Goal: Task Accomplishment & Management: Complete application form

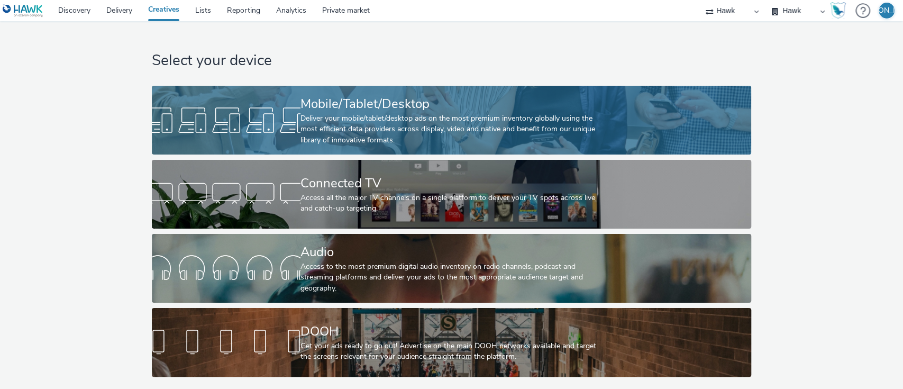
click at [326, 99] on div "Mobile/Tablet/Desktop" at bounding box center [449, 104] width 298 height 19
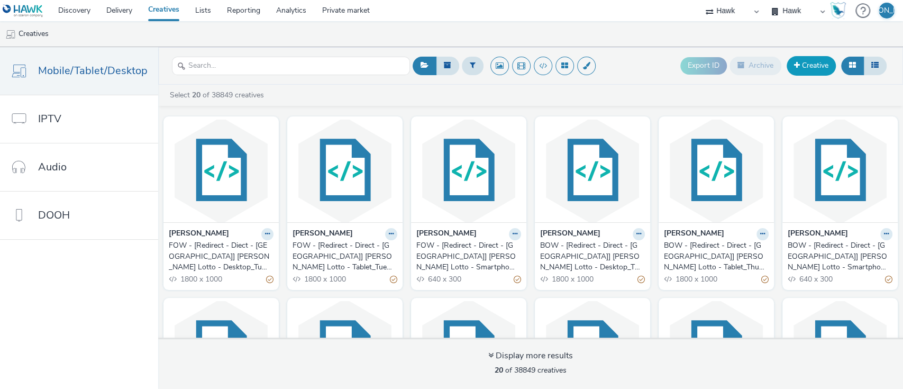
click at [805, 66] on link "Creative" at bounding box center [811, 65] width 49 height 19
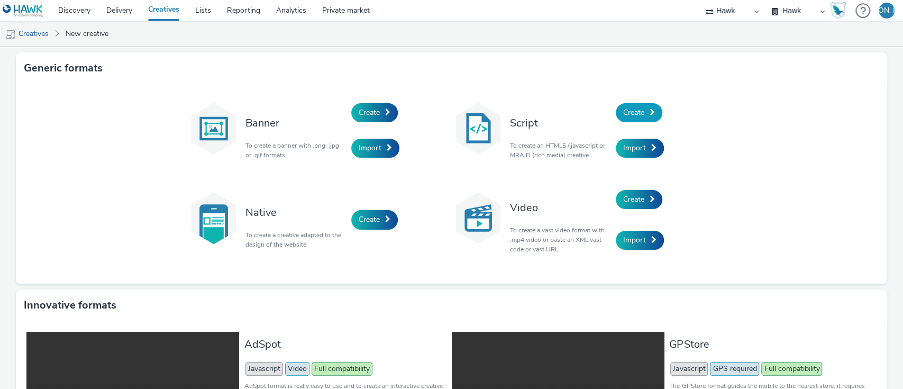
click at [641, 110] on link "Create" at bounding box center [639, 112] width 47 height 19
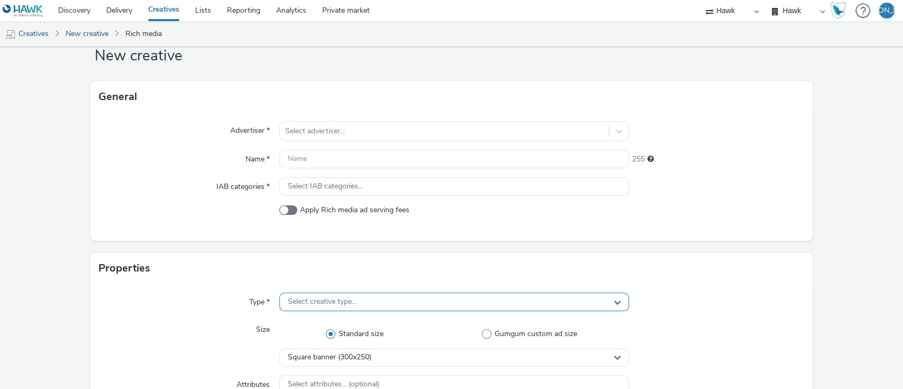
scroll to position [43, 0]
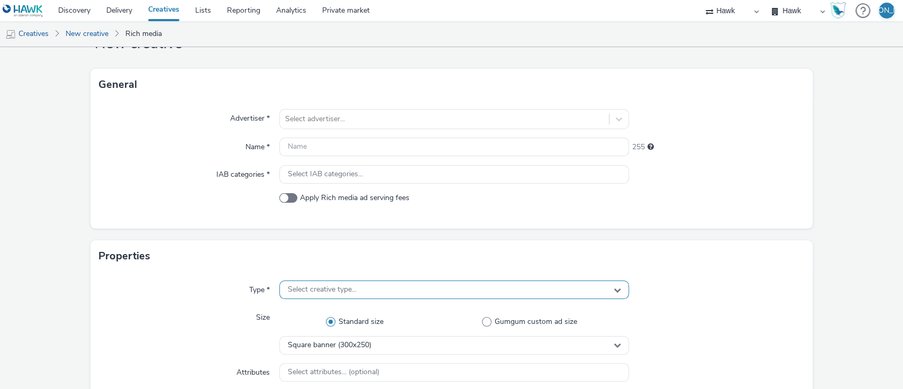
click at [324, 281] on div "Select creative type..." at bounding box center [454, 289] width 350 height 19
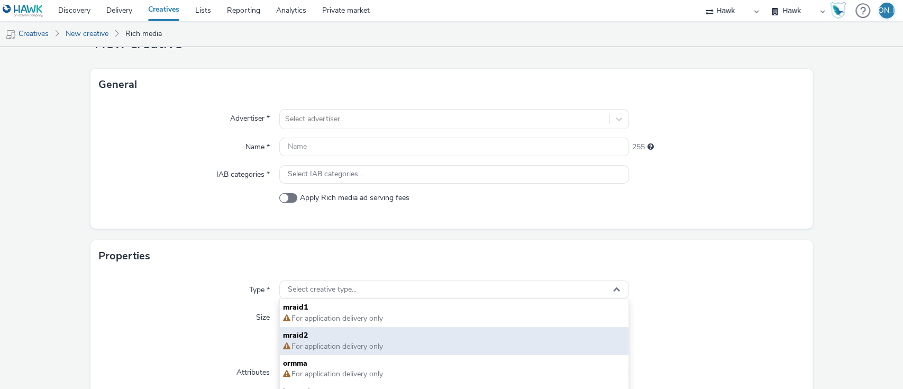
scroll to position [7, 0]
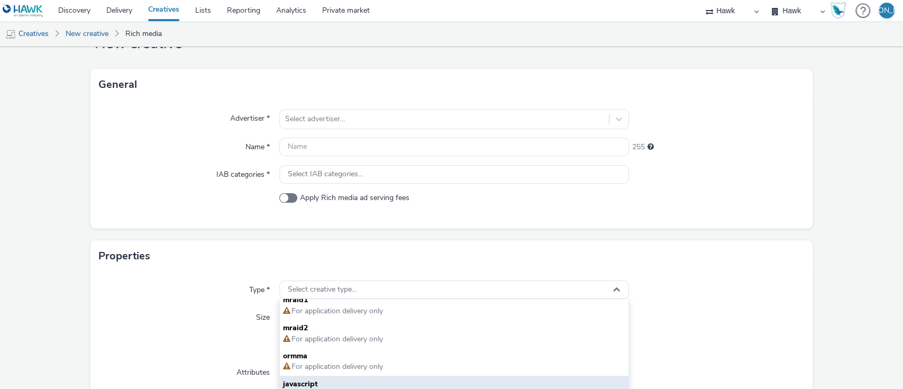
click at [349, 379] on span "javascript" at bounding box center [454, 384] width 343 height 11
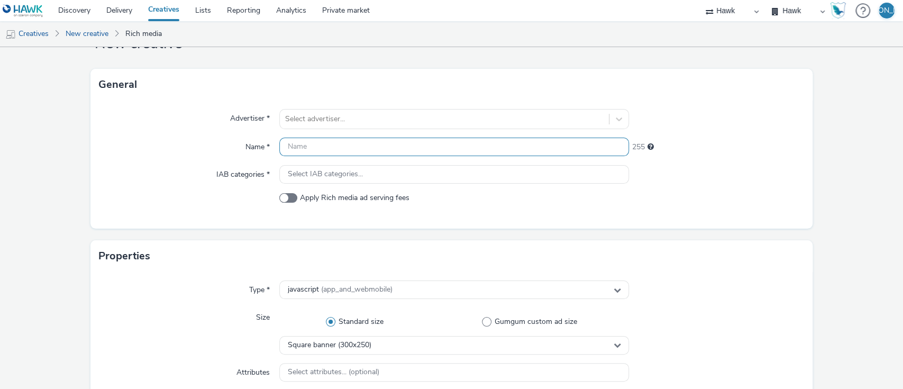
paste input "[Country]_[Advertiser]_[CampaignName]_[PlatformHosted]_[CreativeType]_[Exp/NonE…"
click at [328, 145] on input "[Country]_[Advertiser]_[CampaignName]_[PlatformHosted]_[CreativeType]_[Exp/NonE…" at bounding box center [454, 147] width 350 height 19
drag, startPoint x: 308, startPoint y: 148, endPoint x: 203, endPoint y: 172, distance: 108.0
click at [203, 172] on div "Advertiser * Select advertiser... Name * [Country]_[Advertiser]_[CampaignName]_…" at bounding box center [451, 164] width 723 height 128
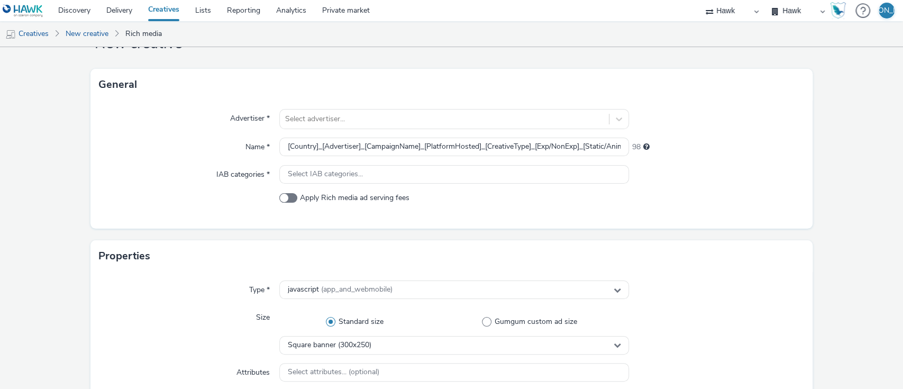
click at [299, 157] on div "Advertiser * Select advertiser... Name * [Country]_[Advertiser]_[CampaignName]_…" at bounding box center [451, 164] width 723 height 128
drag, startPoint x: 315, startPoint y: 150, endPoint x: 256, endPoint y: 141, distance: 59.4
click at [256, 141] on div "Name * [Country]_[Advertiser]_[CampaignName]_[PlatformHosted]_[CreativeType]_[E…" at bounding box center [452, 147] width 706 height 19
click at [506, 146] on input "GBR_AXA_Pan-RegionalXL_Hawk_MPU_NonExp_[Static/Animated]_[Dimensions]_[Creative…" at bounding box center [454, 147] width 350 height 19
click at [563, 146] on input "GBR_AXA_Pan-RegionalXL_Hawk_MPU_NonExp_Static_300x250_[CreativeName]_[Additiona…" at bounding box center [454, 147] width 350 height 19
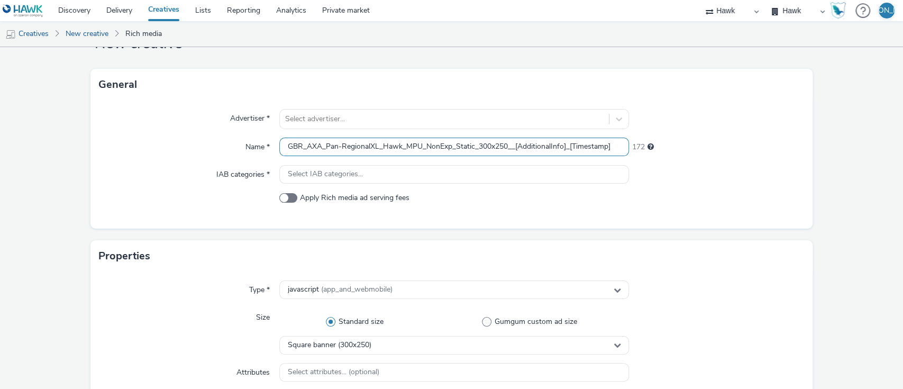
click at [509, 144] on input "GBR_AXA_Pan-RegionalXL_Hawk_MPU_NonExp_Static_300x250__[AdditionalInfo]_[Timest…" at bounding box center [454, 147] width 350 height 19
drag, startPoint x: 578, startPoint y: 155, endPoint x: 539, endPoint y: 150, distance: 38.9
click at [539, 150] on input "GBR_AXA_Pan-RegionalXL_Hawk_MPU_NonExp_Static_300x250_Risk_[AdditionalInfo]_[Ti…" at bounding box center [454, 147] width 350 height 19
paste input "[PERSON_NAME]-Weg"
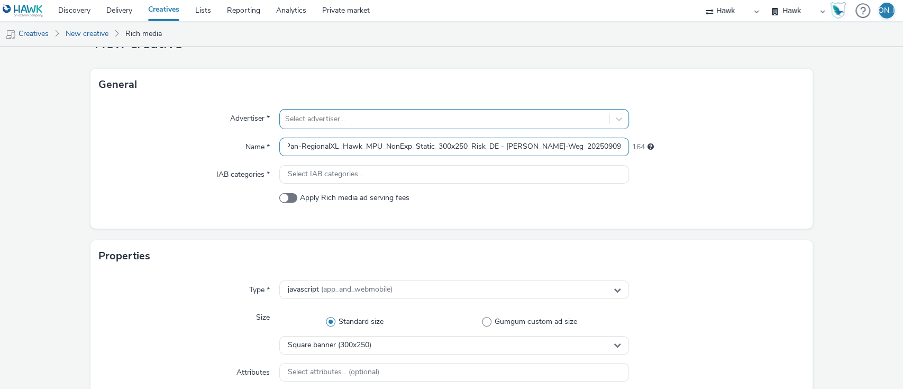
type input "GBR_AXA_Pan-RegionalXL_Hawk_MPU_NonExp_Static_300x250_Risk_DE - [PERSON_NAME]-W…"
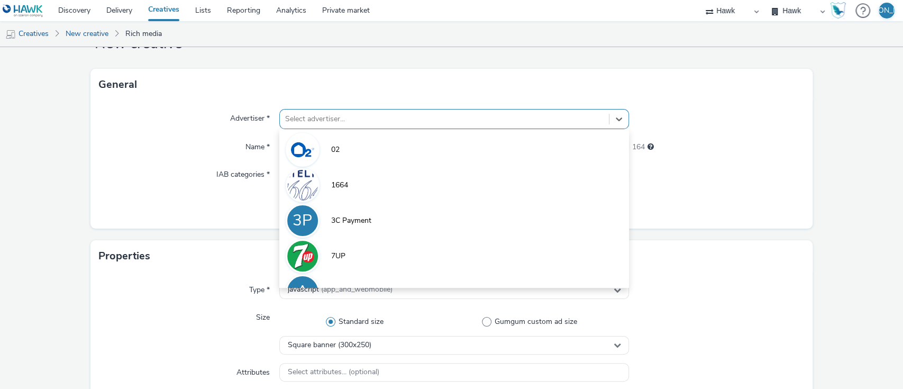
scroll to position [0, 0]
click at [478, 116] on div at bounding box center [444, 119] width 319 height 13
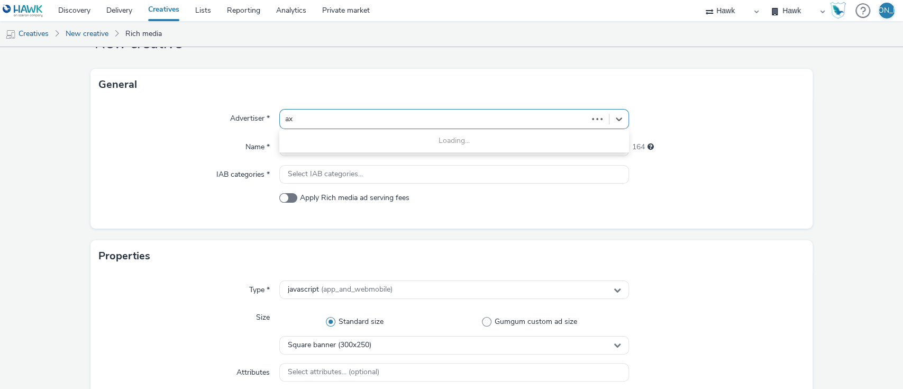
type input "axa"
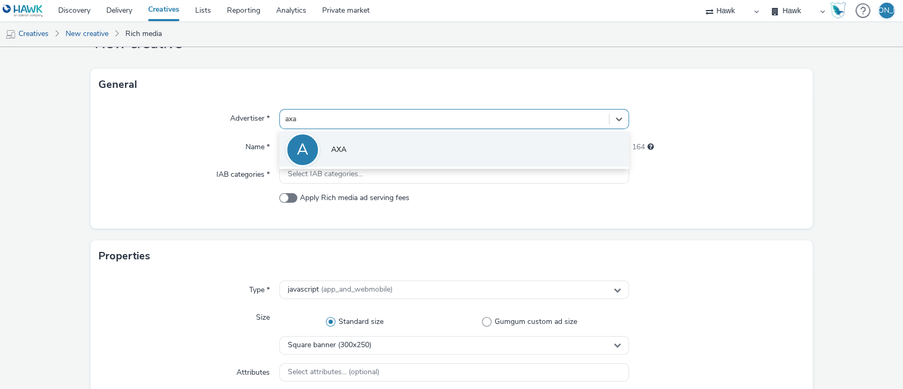
click at [474, 138] on li "A AXA" at bounding box center [454, 148] width 350 height 35
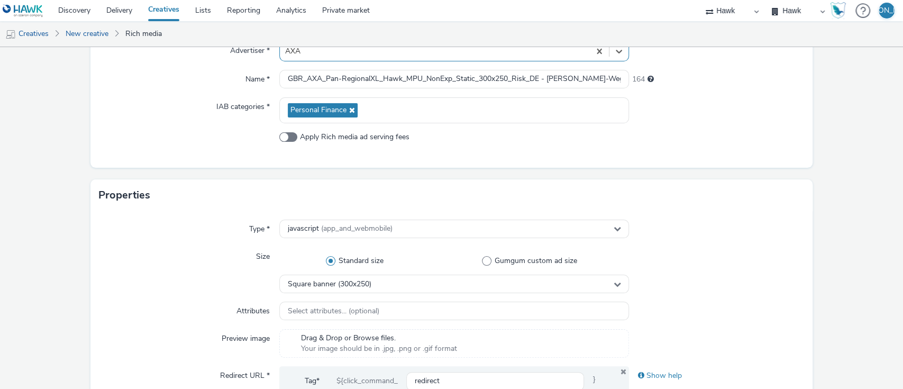
scroll to position [250, 0]
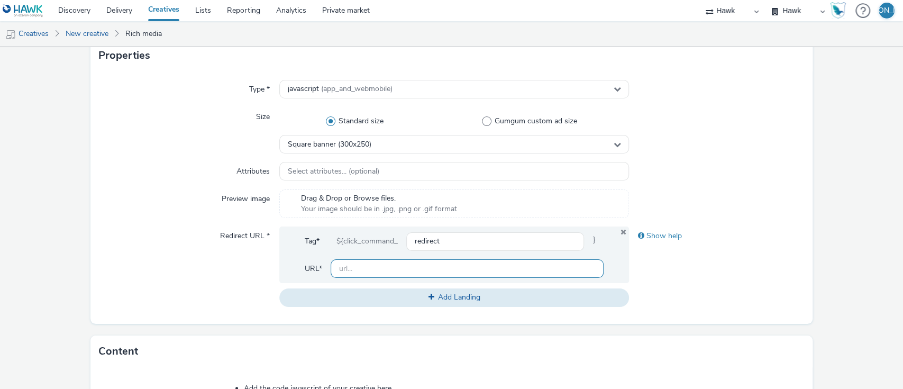
click at [402, 270] on input "text" at bounding box center [467, 268] width 273 height 19
type input "[URL][DOMAIN_NAME]"
click at [171, 322] on div "Type * javascript (app_and_webmobile) Size Standard size Gumgum custom ad size …" at bounding box center [451, 197] width 723 height 252
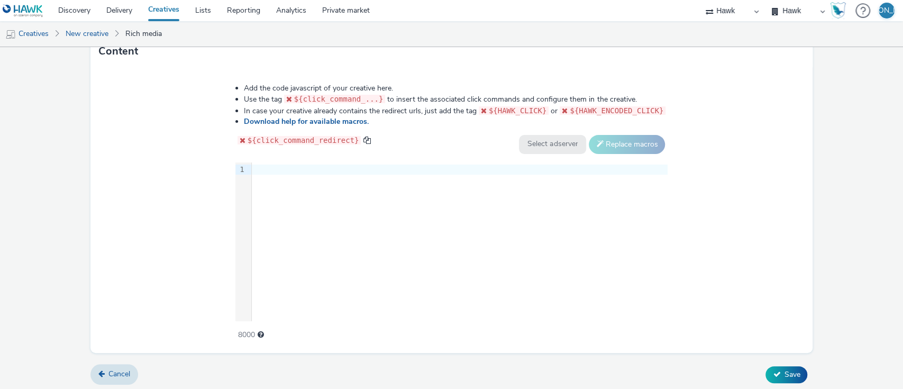
scroll to position [552, 0]
click at [308, 209] on div "9 1 ›" at bounding box center [451, 240] width 433 height 159
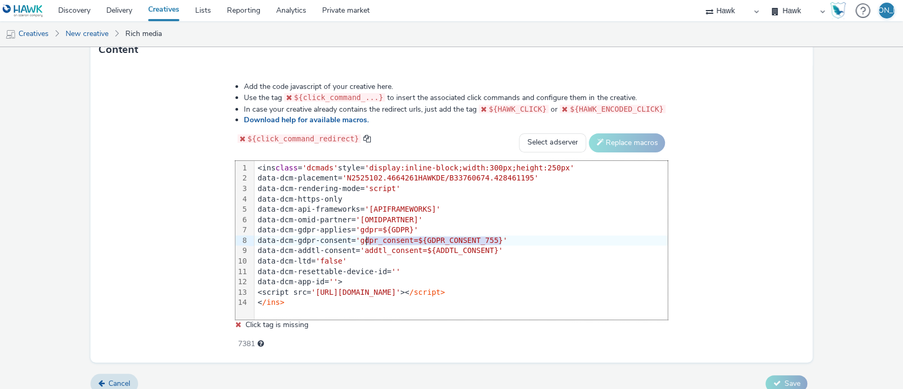
drag, startPoint x: 506, startPoint y: 239, endPoint x: 367, endPoint y: 242, distance: 139.7
click at [367, 242] on div "data-dcm-gdpr-consent= 'gdpr_consent=${GDPR_CONSENT_755}'" at bounding box center [460, 240] width 413 height 11
drag, startPoint x: 436, startPoint y: 226, endPoint x: 366, endPoint y: 224, distance: 70.4
click at [366, 225] on div "data-dcm-gdpr-applies= 'gdpr=${GDPR}'" at bounding box center [460, 230] width 413 height 11
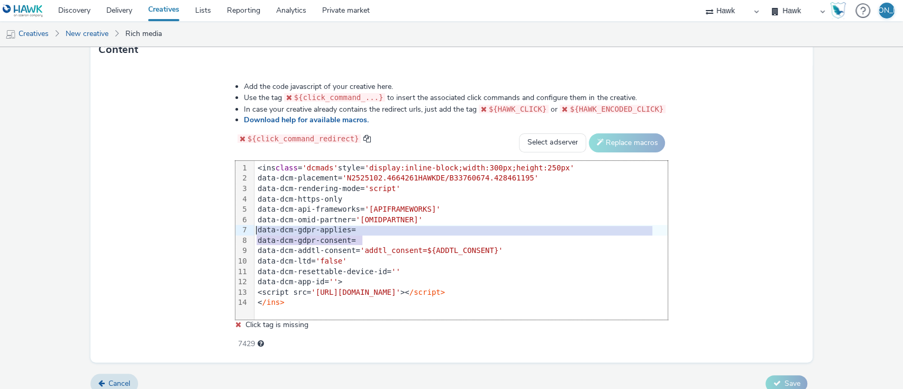
drag, startPoint x: 373, startPoint y: 240, endPoint x: 245, endPoint y: 232, distance: 128.2
click at [245, 232] on div "99 1 2 3 4 5 6 7 8 9 10 11 12 13 14 › <ins class = 'dcmads' style= 'display:inl…" at bounding box center [451, 240] width 433 height 159
click at [535, 138] on select "Select adserver Sizmek DCM Adform Sting" at bounding box center [552, 142] width 67 height 19
select select "dcm"
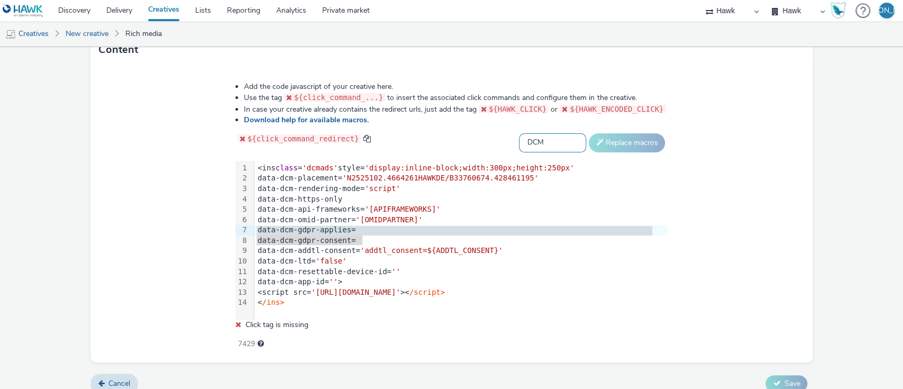
click at [519, 133] on select "Select adserver Sizmek DCM Adform Sting" at bounding box center [552, 142] width 67 height 19
click at [613, 138] on button "Replace macros" at bounding box center [627, 142] width 76 height 19
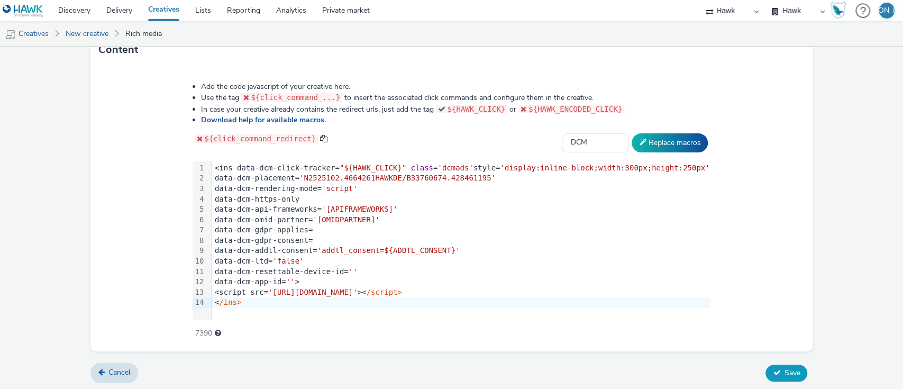
click at [773, 368] on button "Save" at bounding box center [786, 372] width 42 height 17
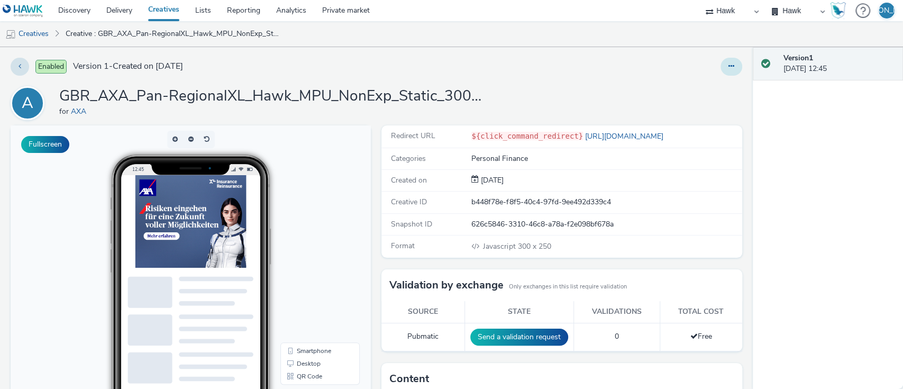
click at [720, 63] on button at bounding box center [731, 67] width 22 height 18
click at [706, 102] on link "Duplicate" at bounding box center [702, 108] width 79 height 21
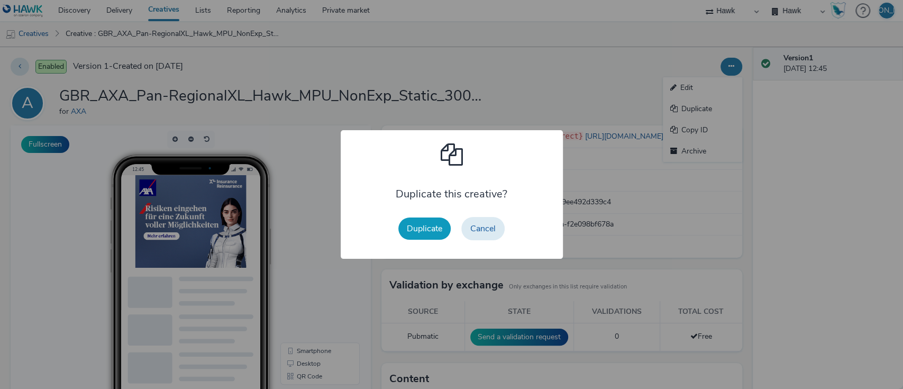
click at [425, 239] on button "Duplicate" at bounding box center [424, 228] width 52 height 22
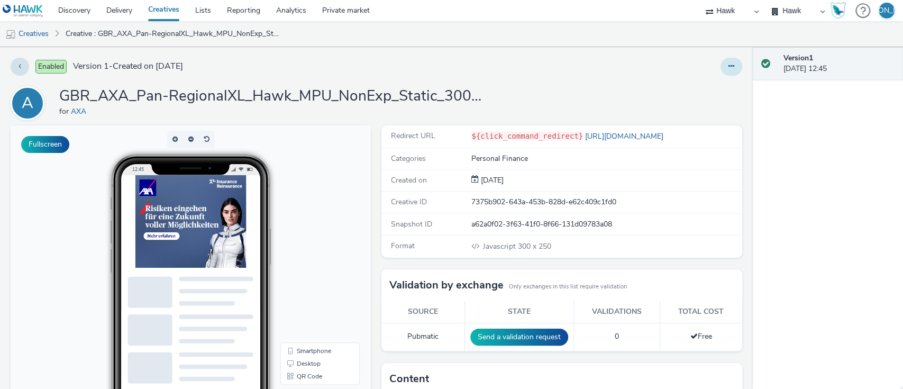
click at [723, 60] on button at bounding box center [731, 67] width 22 height 18
click at [723, 80] on link "Edit" at bounding box center [702, 87] width 79 height 21
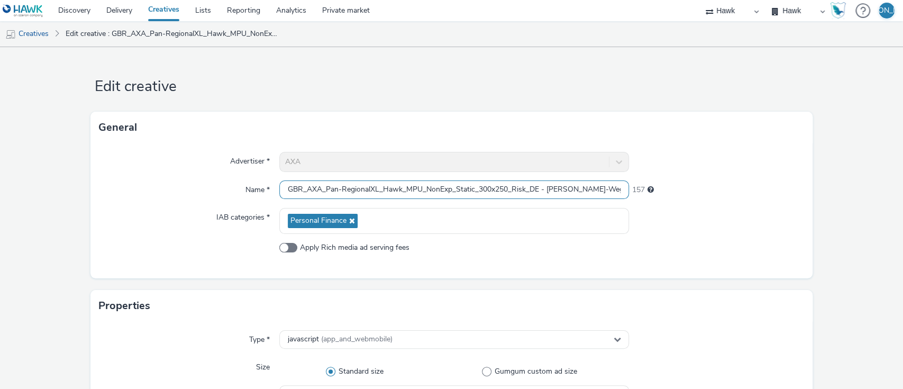
click at [402, 181] on input "GBR_AXA_Pan-RegionalXL_Hawk_MPU_NonExp_Static_300x250_Risk_DE - [PERSON_NAME]-W…" at bounding box center [454, 189] width 350 height 19
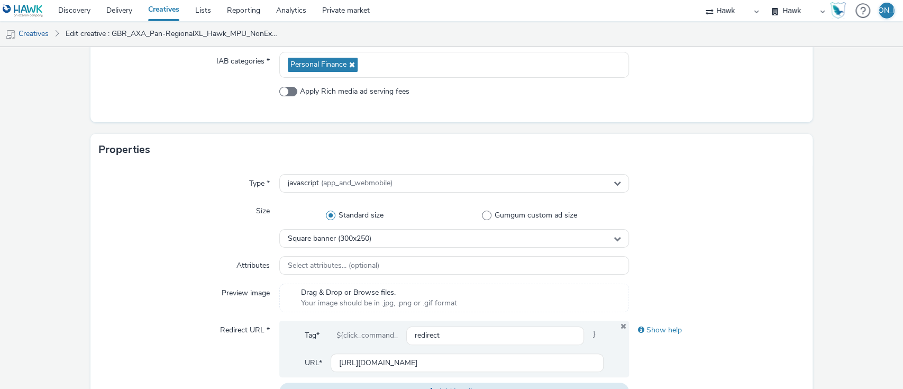
scroll to position [157, 0]
type input "GBR_AXA_Pan-RegionalXL_Hawk_DMPU_NonExp_Static_300x600_Risk_DE - Andreas-Danzer…"
click at [341, 240] on span "Square banner (300x250)" at bounding box center [330, 238] width 84 height 9
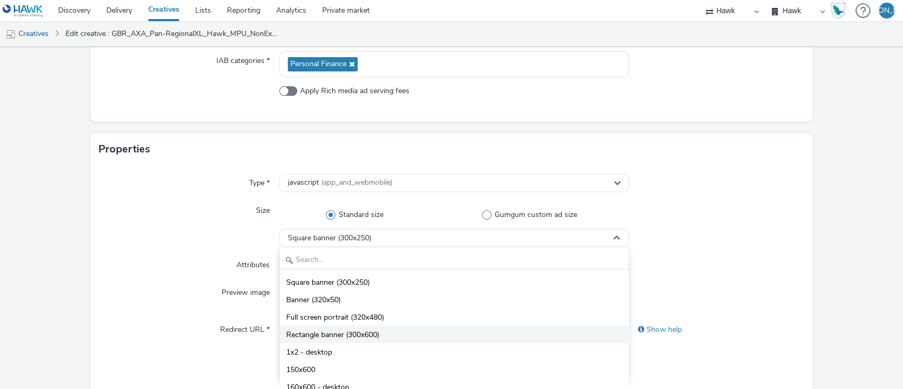
click at [367, 330] on span "Rectangle banner (300x600)" at bounding box center [332, 335] width 93 height 11
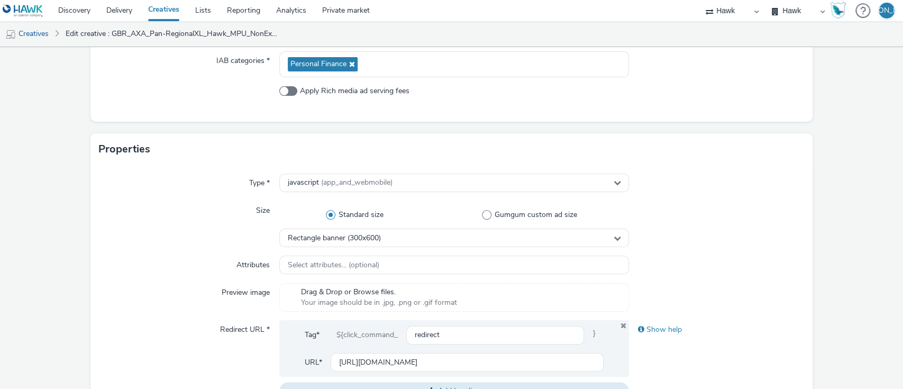
click at [149, 295] on div "Preview image" at bounding box center [189, 297] width 180 height 29
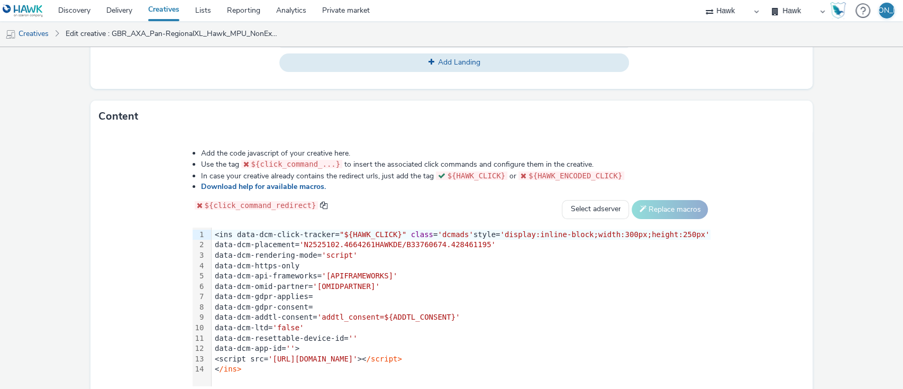
scroll to position [520, 0]
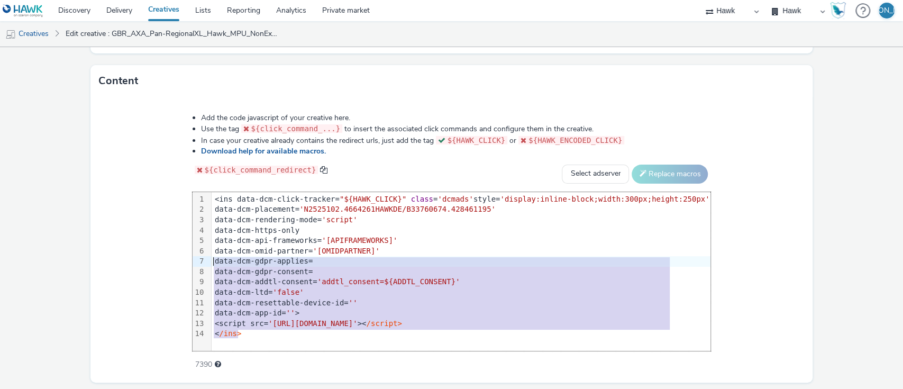
drag, startPoint x: 268, startPoint y: 331, endPoint x: 112, endPoint y: 75, distance: 300.3
click at [112, 75] on div "Content Add the code javascript of your creative here. Use the tag ${click_comm…" at bounding box center [451, 223] width 723 height 317
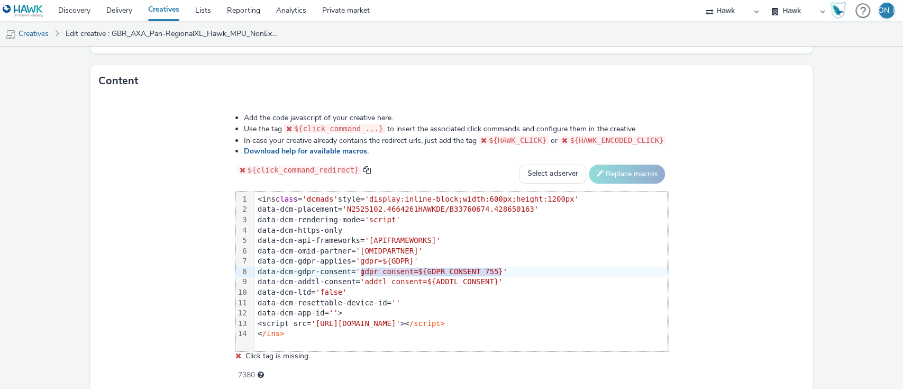
drag, startPoint x: 511, startPoint y: 274, endPoint x: 364, endPoint y: 269, distance: 147.6
click at [364, 269] on div "data-dcm-gdpr-consent= 'gdpr_consent=${GDPR_CONSENT_755}'" at bounding box center [460, 272] width 413 height 11
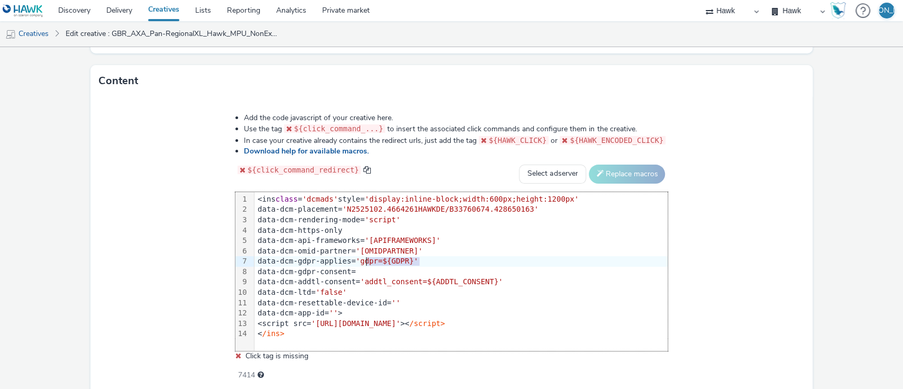
drag, startPoint x: 424, startPoint y: 256, endPoint x: 367, endPoint y: 256, distance: 57.7
click at [367, 256] on div "data-dcm-gdpr-applies= 'gdpr=${GDPR}'" at bounding box center [460, 261] width 413 height 11
click at [547, 164] on select "Select adserver Sizmek DCM Adform Sting" at bounding box center [552, 173] width 67 height 19
select select "dcm"
click at [519, 164] on select "Select adserver Sizmek DCM Adform Sting" at bounding box center [552, 173] width 67 height 19
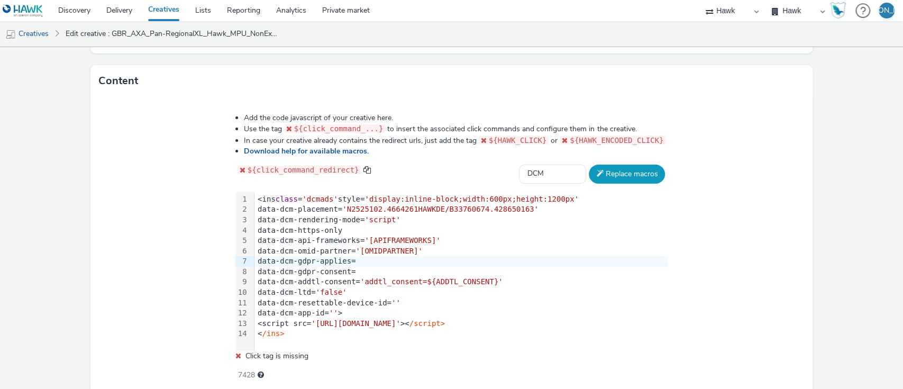
click at [607, 176] on button "Replace macros" at bounding box center [627, 173] width 76 height 19
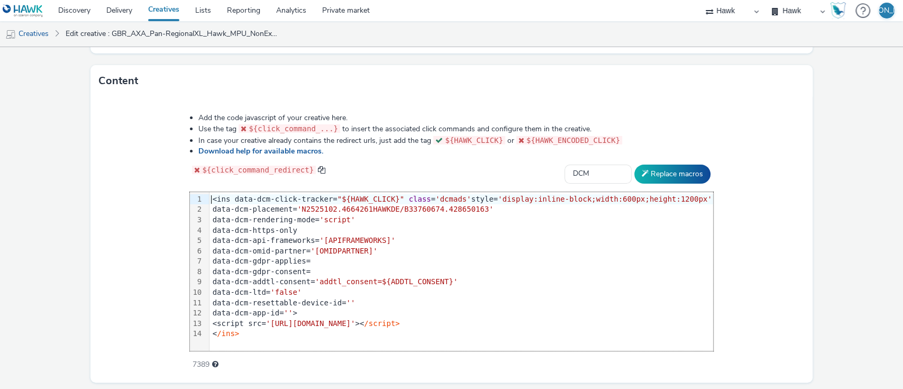
scroll to position [552, 0]
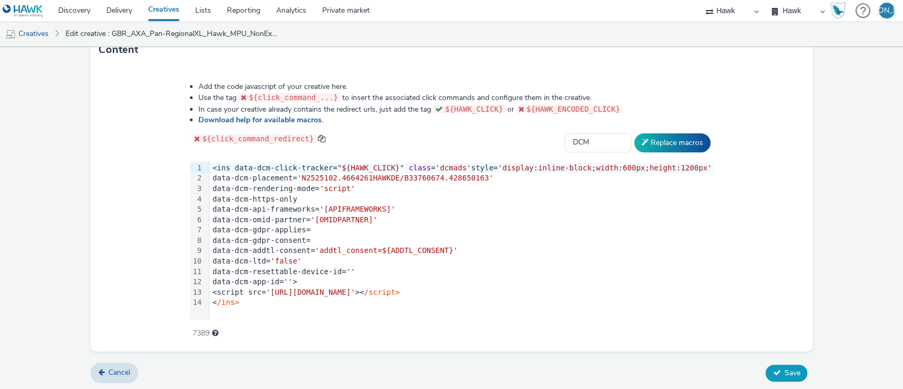
click at [772, 372] on button "Save" at bounding box center [786, 372] width 42 height 17
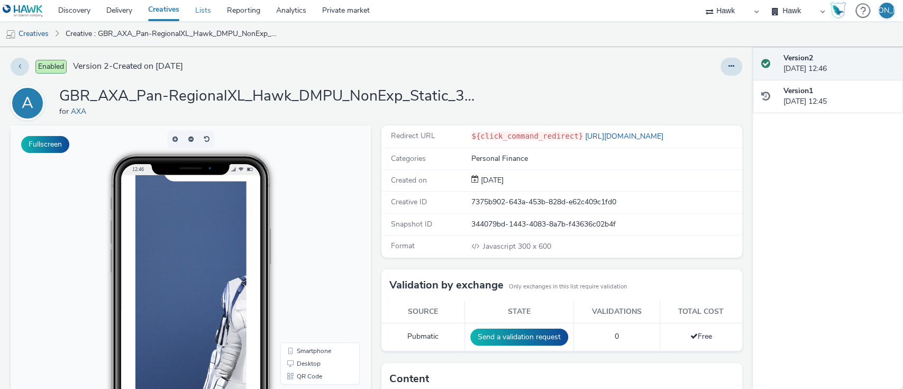
click at [204, 12] on link "Lists" at bounding box center [203, 10] width 32 height 21
